Goal: Task Accomplishment & Management: Manage account settings

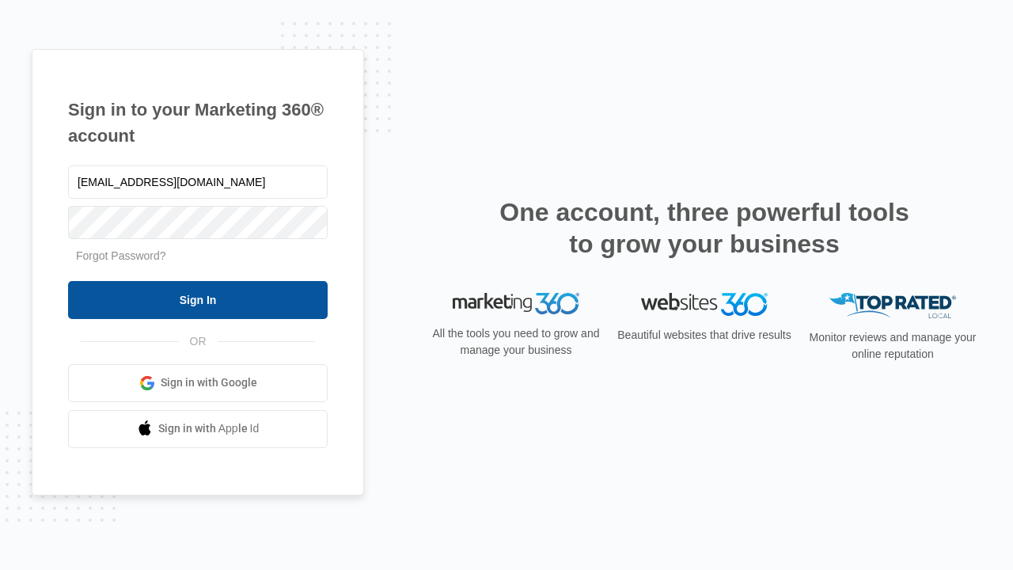
click at [198, 299] on input "Sign In" at bounding box center [198, 300] width 260 height 38
